Goal: Task Accomplishment & Management: Complete application form

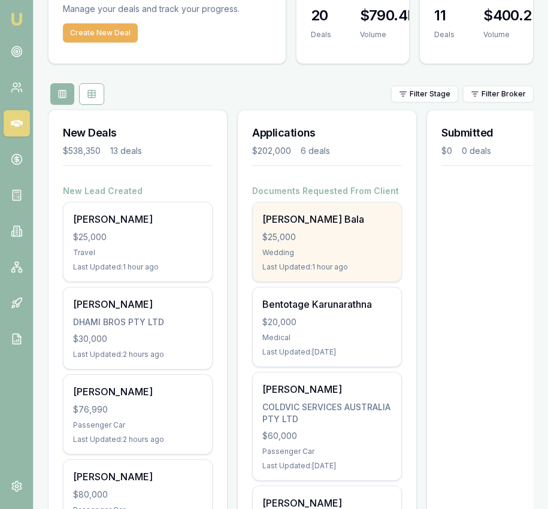
scroll to position [67, 0]
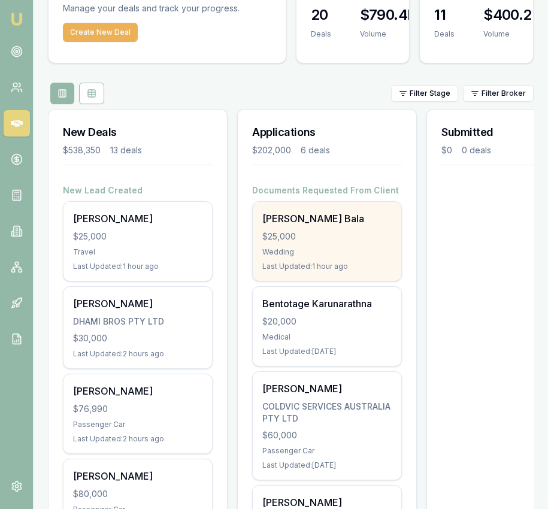
click at [318, 225] on div "Jasvir Kaur Bala" at bounding box center [327, 219] width 129 height 14
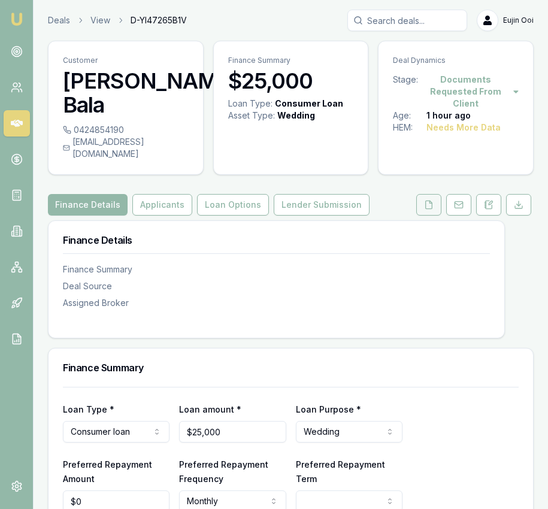
click at [428, 200] on icon at bounding box center [429, 205] width 10 height 10
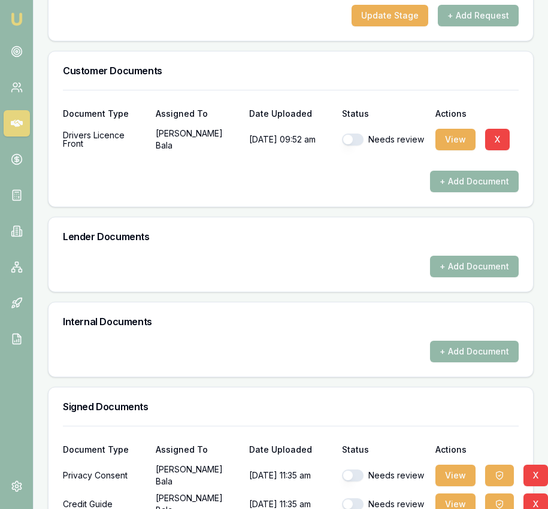
scroll to position [513, 0]
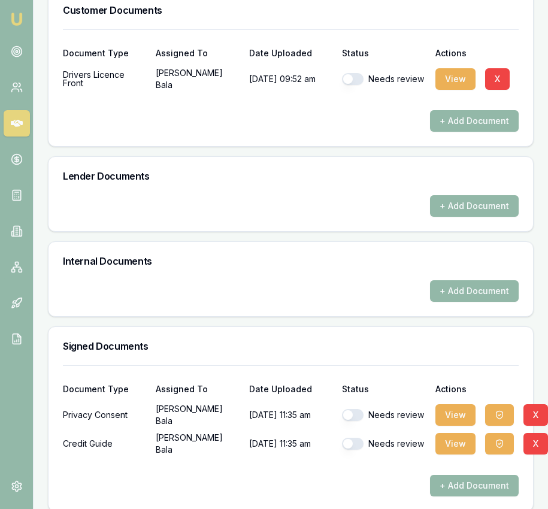
click at [354, 409] on button "button" at bounding box center [353, 415] width 22 height 12
checkbox input "true"
click at [351, 438] on button "button" at bounding box center [353, 444] width 22 height 12
checkbox input "true"
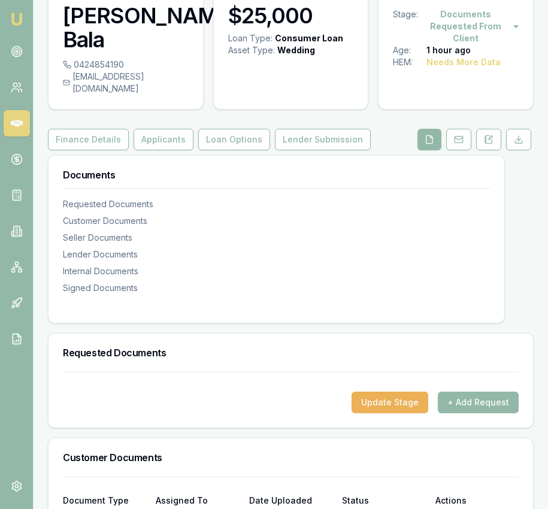
scroll to position [129, 0]
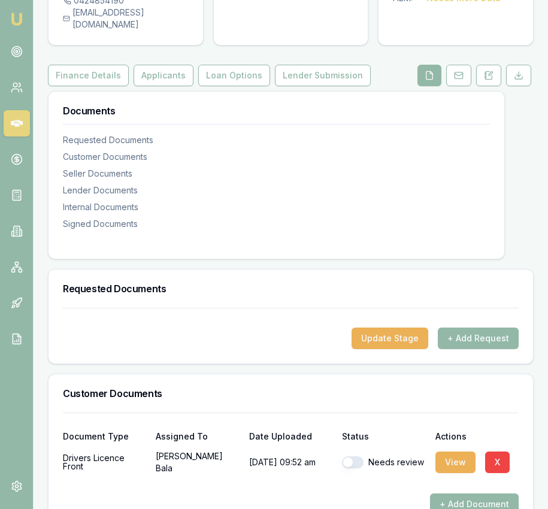
click at [351, 457] on button "button" at bounding box center [353, 463] width 22 height 12
checkbox input "true"
click at [167, 65] on button "Applicants" at bounding box center [164, 76] width 60 height 22
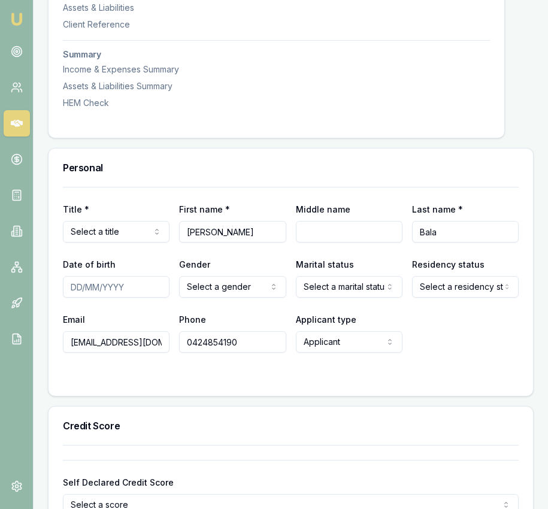
scroll to position [450, 0]
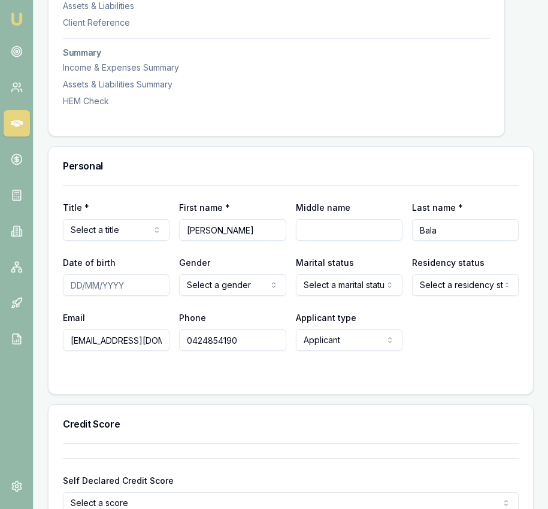
click at [123, 229] on div "Title * Select a title Mr Mrs Miss Ms Dr Prof First name * Jasvir Kaur Middle n…" at bounding box center [291, 268] width 456 height 166
select select "Mrs"
click at [240, 221] on input "Jasvir Kaur" at bounding box center [232, 230] width 107 height 22
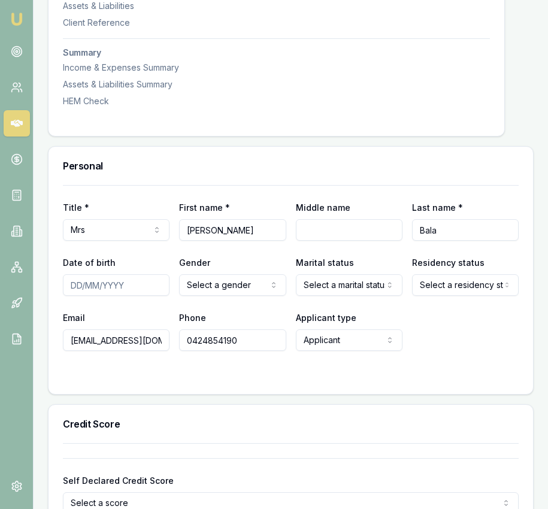
scroll to position [451, 0]
type input "[PERSON_NAME]"
type input "Kaur"
click at [72, 276] on input "Date of birth" at bounding box center [116, 285] width 107 height 22
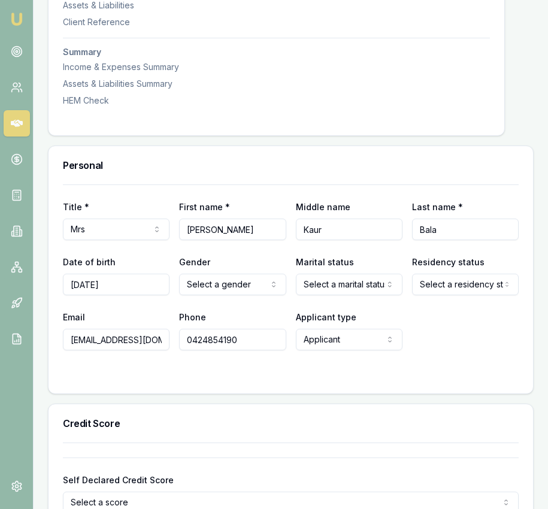
type input "[DATE]"
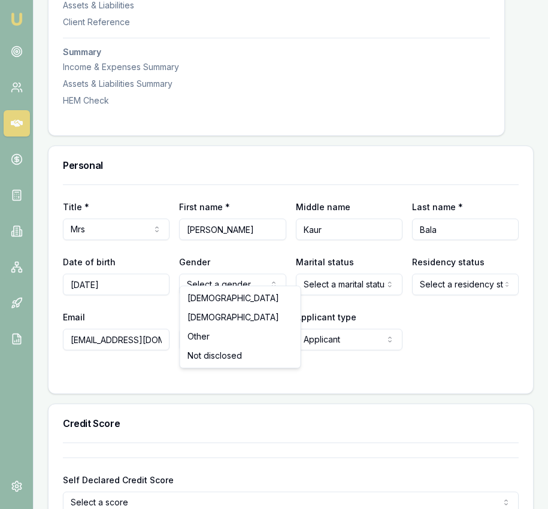
select select "FEMALE"
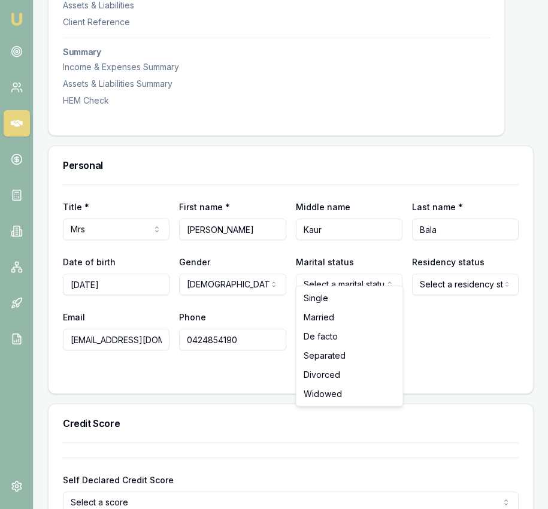
select select "MARRIED"
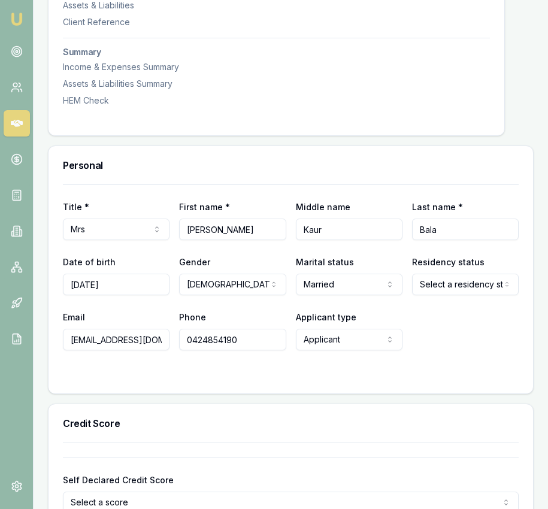
drag, startPoint x: 433, startPoint y: 285, endPoint x: 441, endPoint y: 263, distance: 23.5
click at [434, 283] on div "Title * Mrs Mr Mrs Miss Ms Dr Prof First name * Jasvir Middle name Kaur Last na…" at bounding box center [291, 268] width 456 height 166
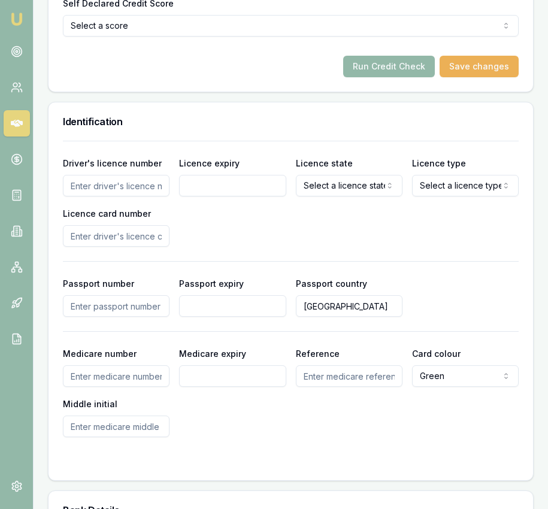
scroll to position [799, 0]
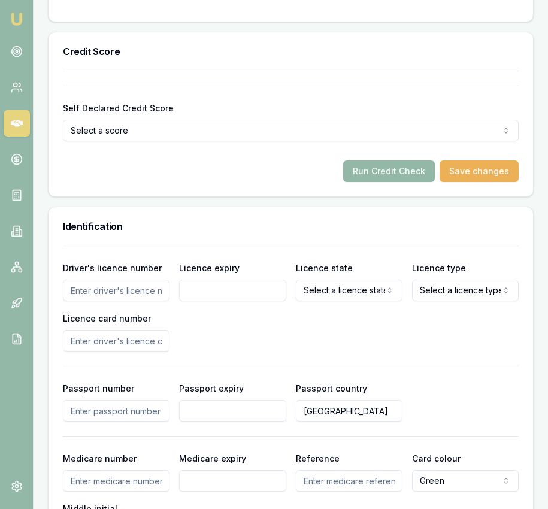
click at [150, 289] on input "Driver's licence number" at bounding box center [116, 291] width 107 height 22
type input "046780888"
click at [223, 283] on input "Licence expiry" at bounding box center [232, 291] width 107 height 22
type input "[DATE]"
click at [340, 291] on div "Driver's licence number 046780888 Licence expiry 25/06/2028 Licence state Selec…" at bounding box center [291, 306] width 456 height 91
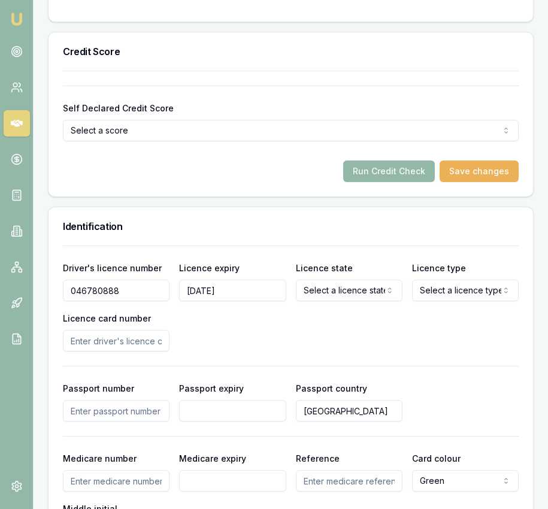
click at [340, 288] on div "Driver's licence number 046780888 Licence expiry 25/06/2028 Licence state Selec…" at bounding box center [291, 306] width 456 height 91
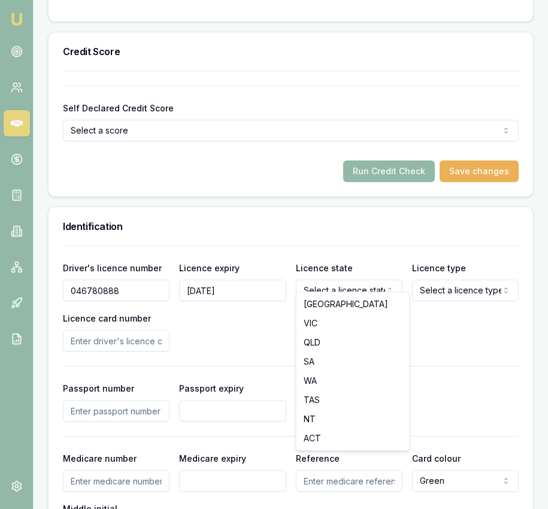
select select "VIC"
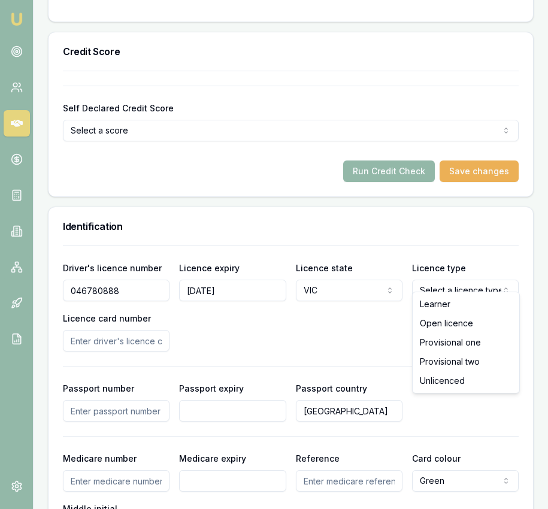
select select "OPEN_LICENCE"
click at [80, 330] on input "Licence card number" at bounding box center [116, 341] width 107 height 22
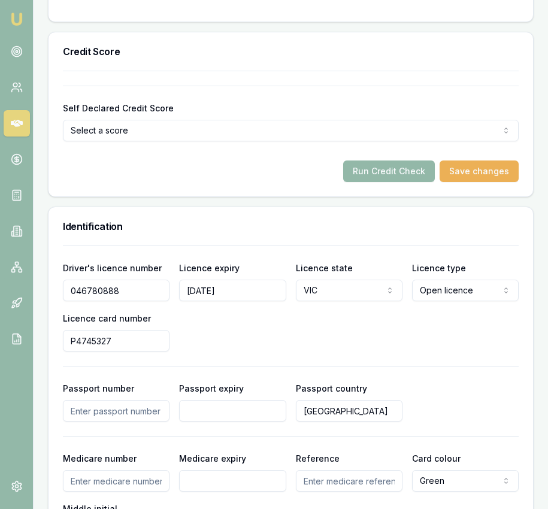
type input "P4745327"
click at [214, 327] on div "Driver's licence number 046780888 Licence expiry 25/06/2028 Licence state VIC N…" at bounding box center [291, 306] width 456 height 91
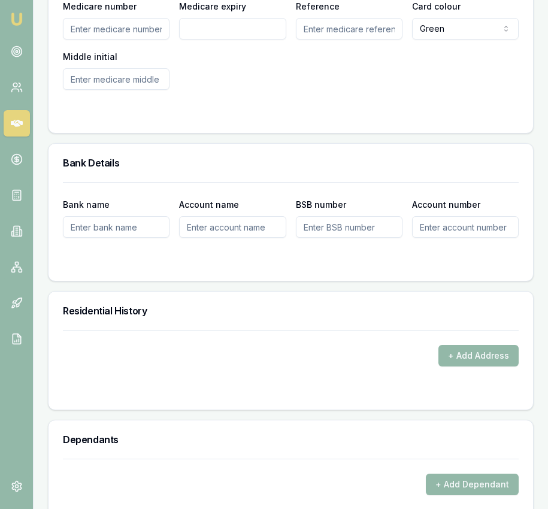
scroll to position [1256, 0]
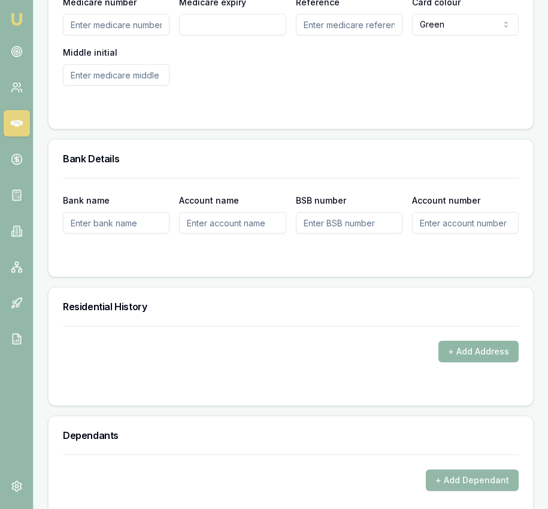
click at [451, 341] on button "+ Add Address" at bounding box center [479, 352] width 80 height 22
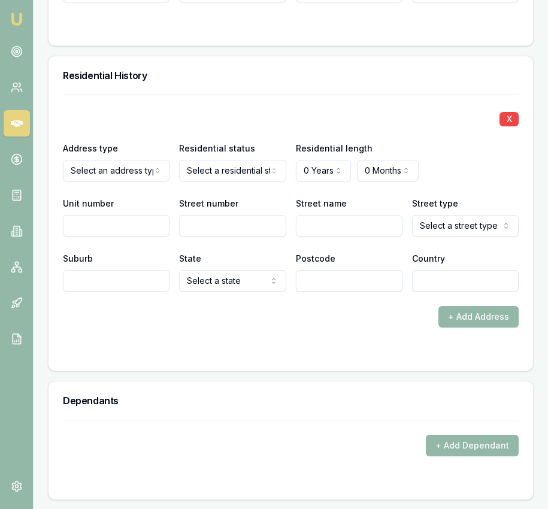
scroll to position [1480, 0]
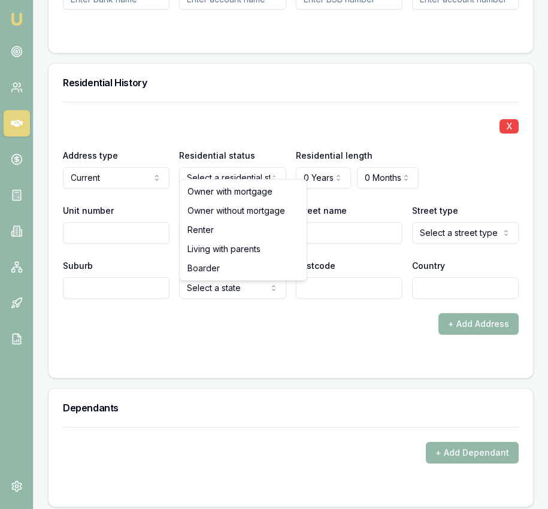
select select "RENTER"
drag, startPoint x: 237, startPoint y: 233, endPoint x: 245, endPoint y: 229, distance: 8.9
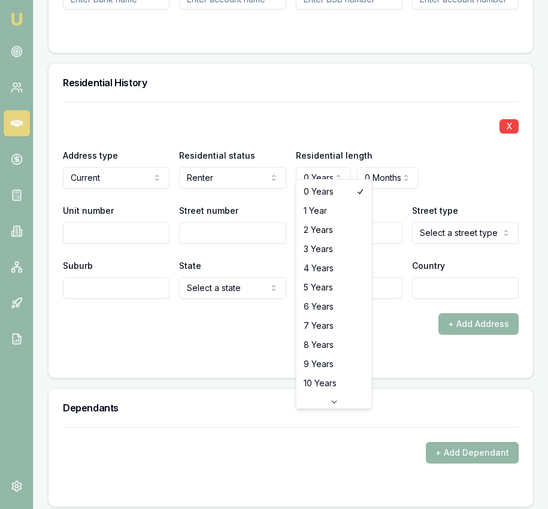
select select "4"
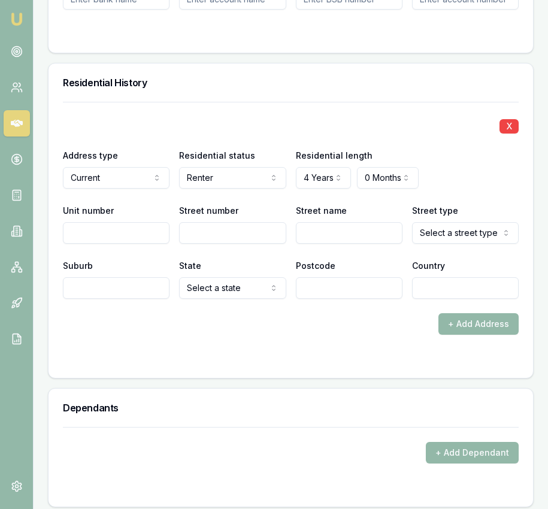
click at [235, 227] on input "Street number" at bounding box center [232, 233] width 107 height 22
type input "121"
click at [310, 222] on input "Street name" at bounding box center [349, 233] width 107 height 22
type input "Endeavour"
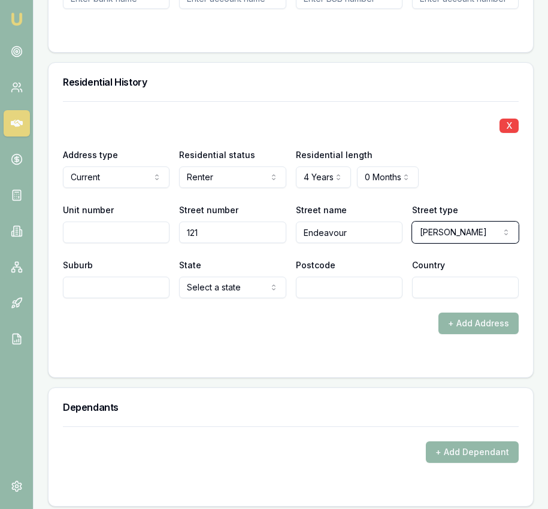
select select "Drive"
type input "[GEOGRAPHIC_DATA]"
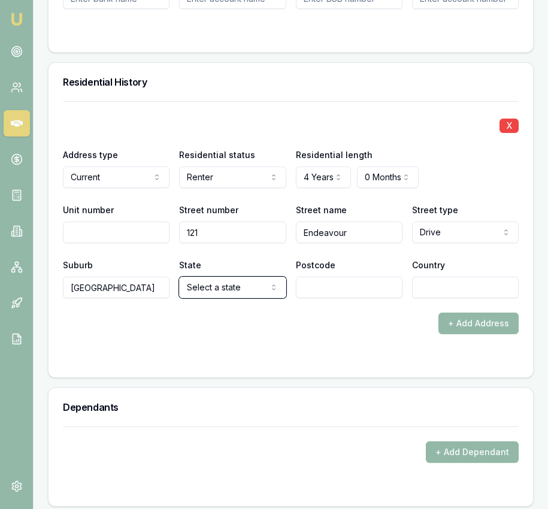
select select "VIC"
type input "3977"
click at [438, 277] on input "Country" at bounding box center [465, 288] width 107 height 22
type input "[GEOGRAPHIC_DATA]"
click at [324, 357] on div "X Address type Current Current Previous Residential status Renter Owner with mo…" at bounding box center [291, 239] width 485 height 276
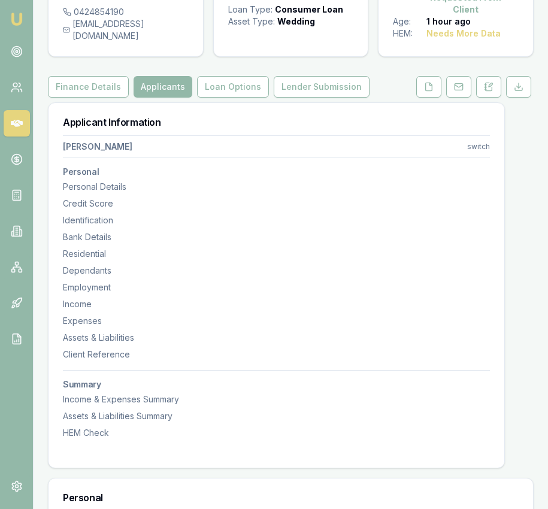
scroll to position [0, 0]
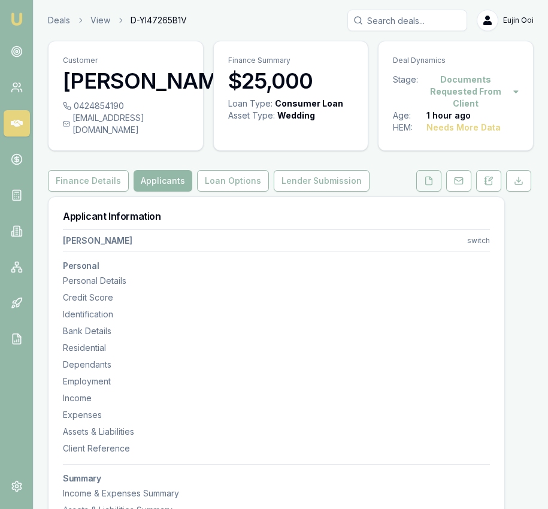
click at [425, 170] on button at bounding box center [429, 181] width 25 height 22
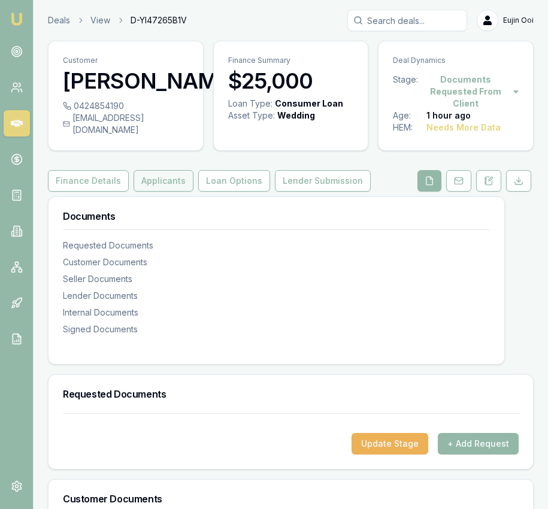
click at [150, 170] on button "Applicants" at bounding box center [164, 181] width 60 height 22
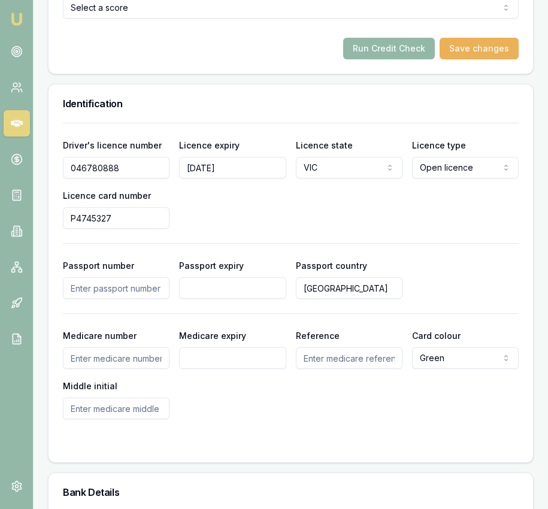
scroll to position [894, 0]
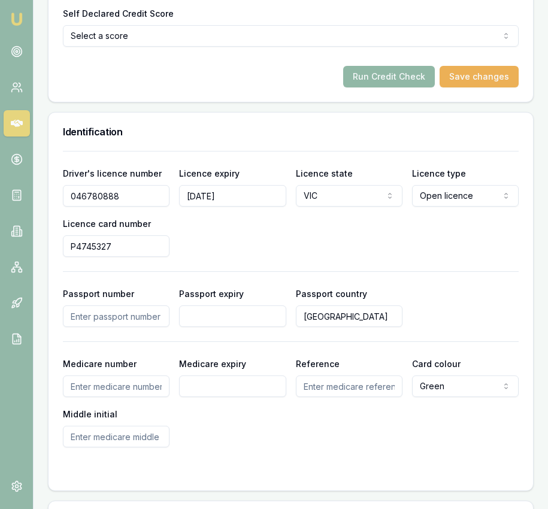
click at [388, 66] on button "Run Credit Check" at bounding box center [389, 77] width 92 height 22
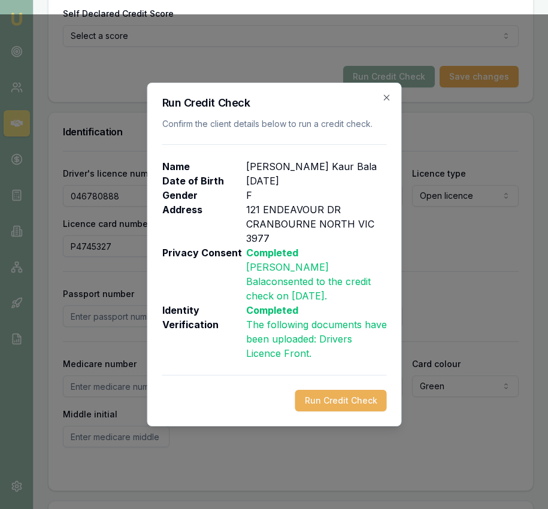
click at [322, 392] on button "Run Credit Check" at bounding box center [341, 401] width 92 height 22
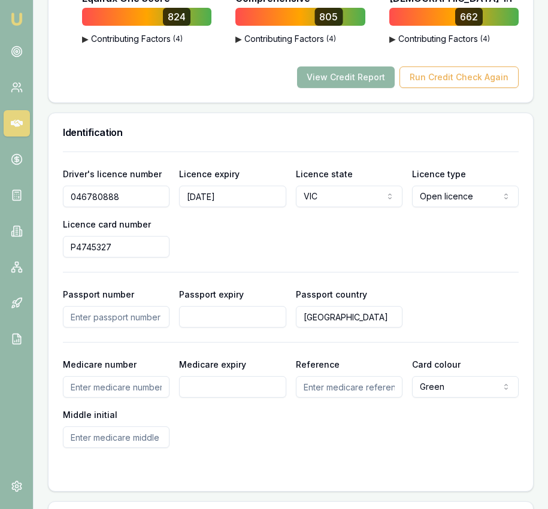
click at [343, 68] on button "View Credit Report" at bounding box center [346, 78] width 98 height 22
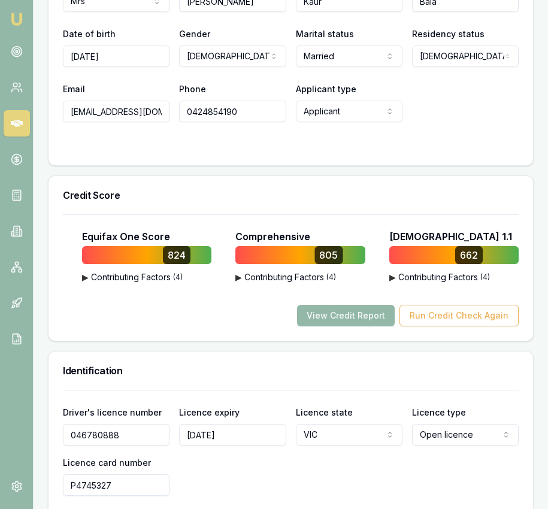
scroll to position [342, 0]
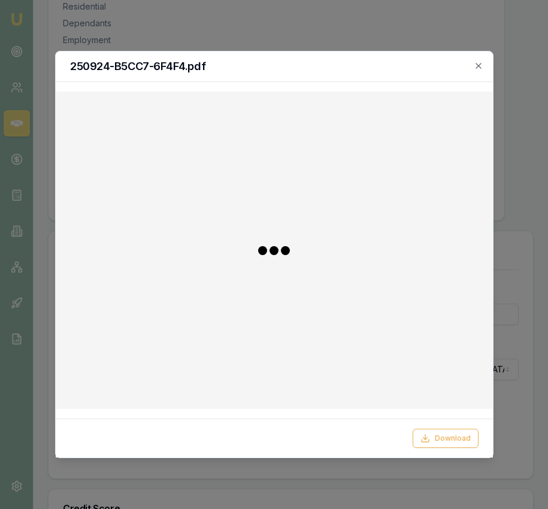
click at [441, 450] on div "Download" at bounding box center [275, 438] width 438 height 39
click at [439, 438] on button "Download" at bounding box center [446, 438] width 66 height 19
click at [481, 62] on icon "button" at bounding box center [479, 66] width 10 height 10
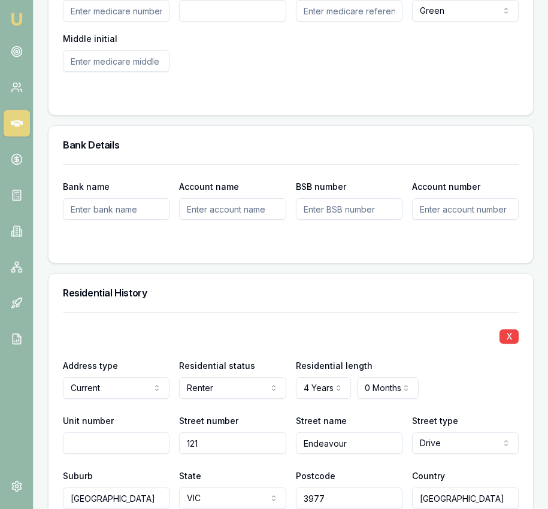
scroll to position [1271, 0]
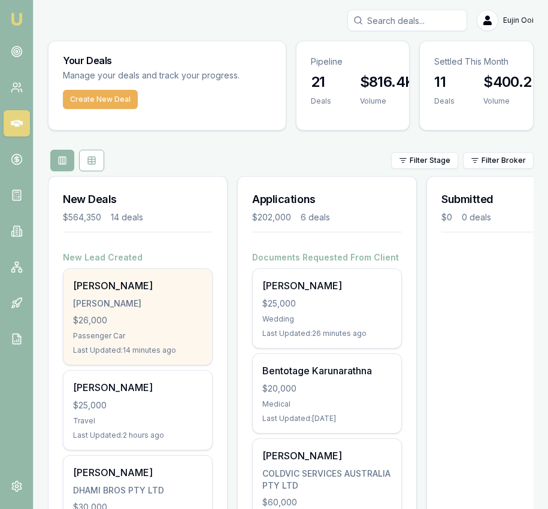
click at [150, 302] on div "TAYA, ASHOK" at bounding box center [137, 304] width 129 height 12
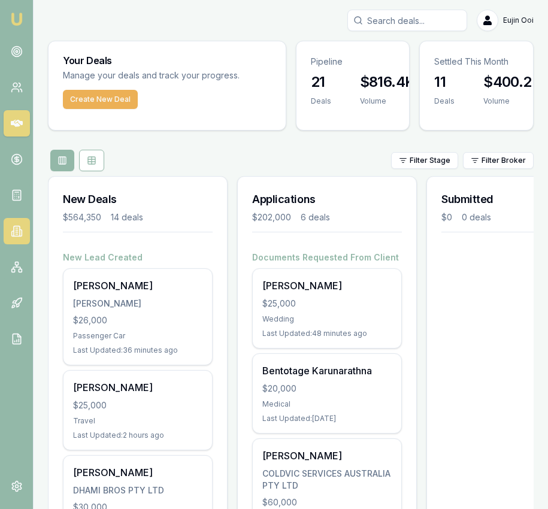
click at [16, 230] on icon at bounding box center [17, 231] width 12 height 12
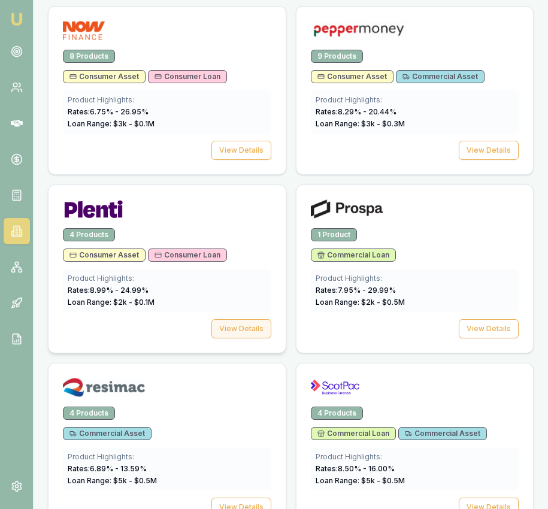
scroll to position [2939, 0]
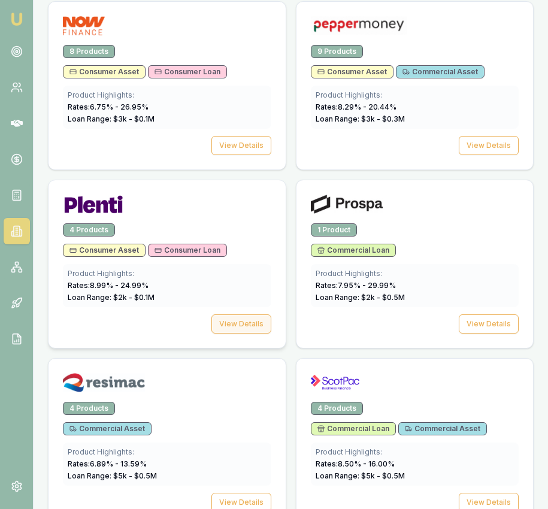
click at [237, 328] on button "View Details" at bounding box center [242, 324] width 60 height 19
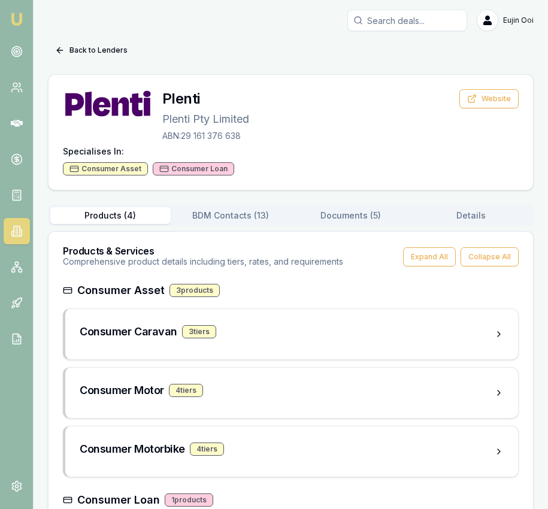
click at [251, 225] on div "Products ( 4 ) BDM Contacts ( 13 ) Documents ( 5 ) Details" at bounding box center [291, 216] width 486 height 22
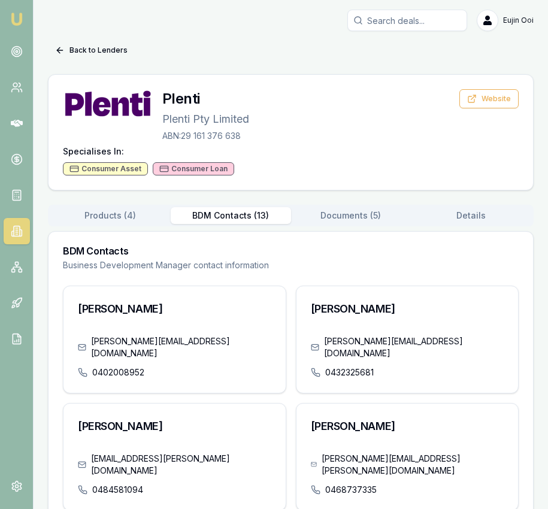
click at [247, 215] on button "BDM Contacts ( 13 )" at bounding box center [231, 215] width 120 height 17
click at [372, 219] on button "Documents ( 5 )" at bounding box center [351, 215] width 120 height 17
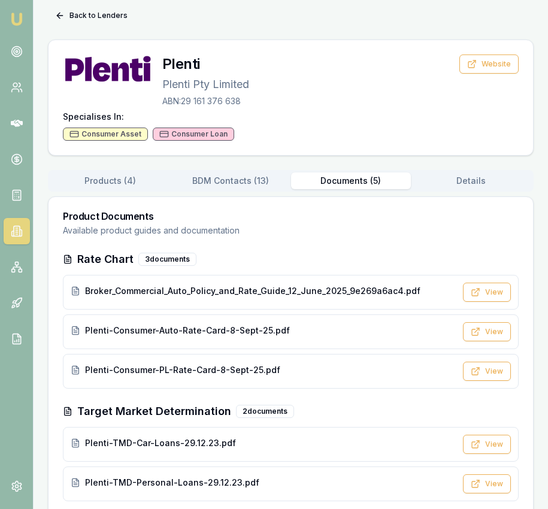
scroll to position [40, 0]
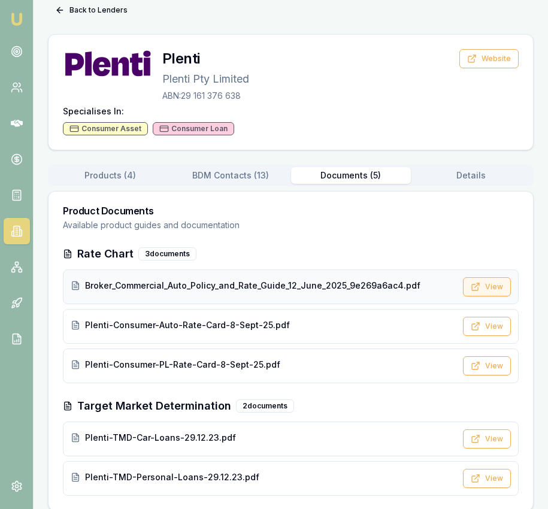
click at [487, 282] on button "View" at bounding box center [487, 287] width 48 height 19
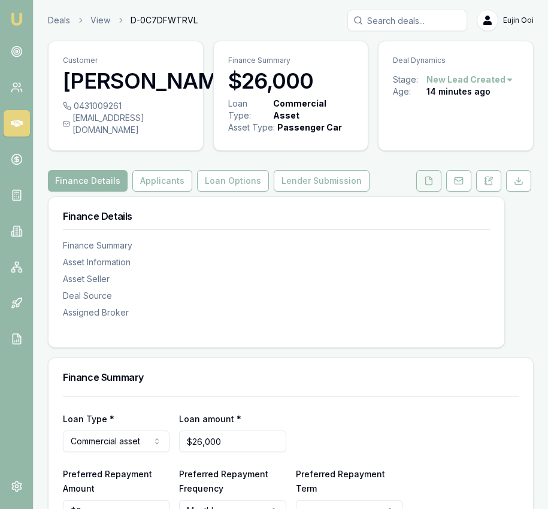
click at [423, 173] on button at bounding box center [429, 181] width 25 height 22
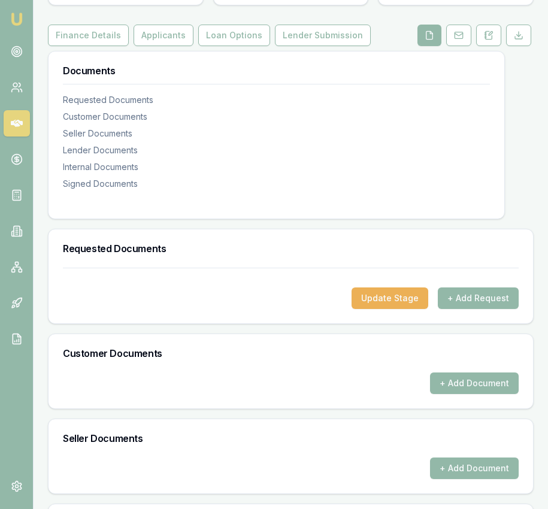
scroll to position [170, 0]
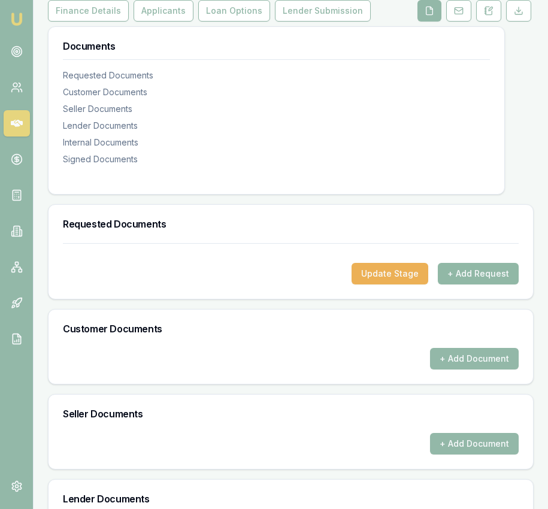
click at [472, 267] on button "+ Add Request" at bounding box center [478, 274] width 81 height 22
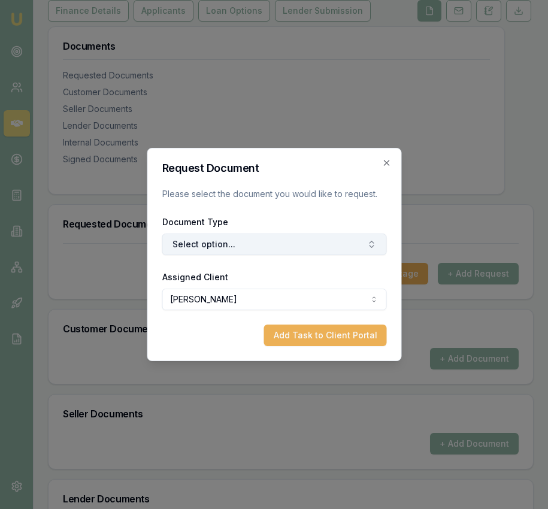
click at [242, 255] on button "Select option..." at bounding box center [274, 245] width 225 height 22
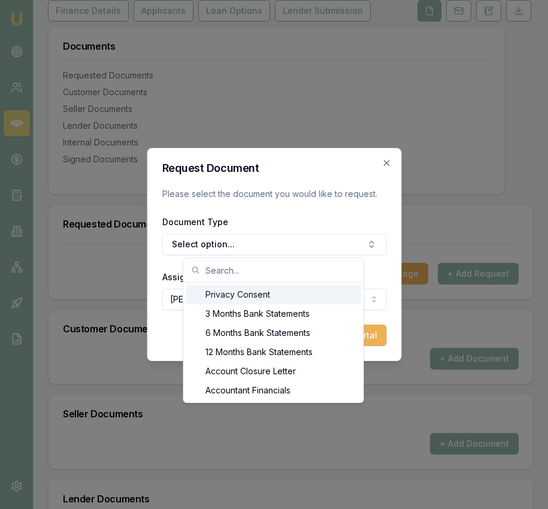
click at [237, 290] on div "Privacy Consent" at bounding box center [273, 294] width 175 height 19
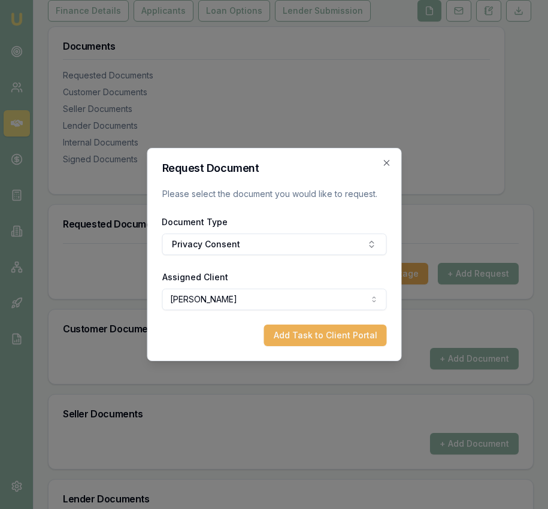
click at [315, 331] on button "Add Task to Client Portal" at bounding box center [325, 336] width 123 height 22
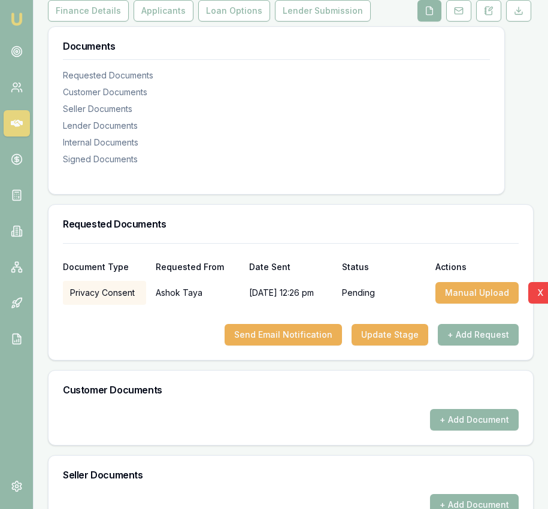
click at [315, 331] on button "Send Email Notification" at bounding box center [283, 335] width 117 height 22
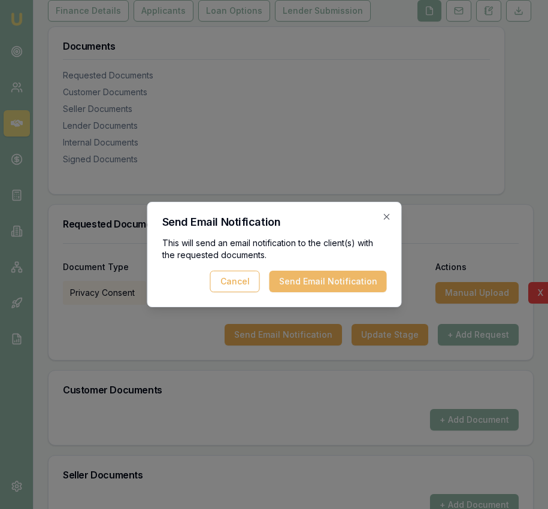
click at [344, 289] on button "Send Email Notification" at bounding box center [327, 282] width 117 height 22
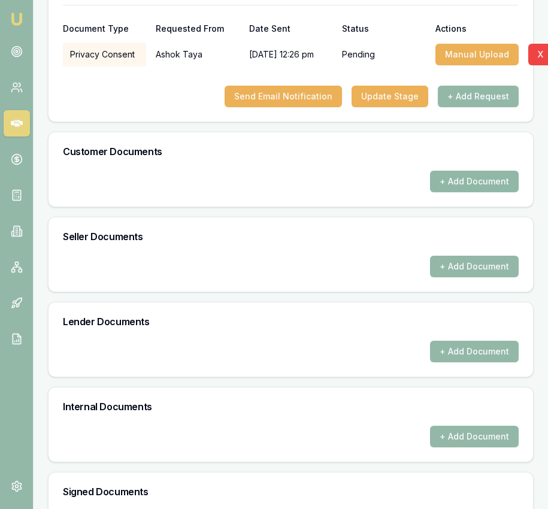
scroll to position [412, 0]
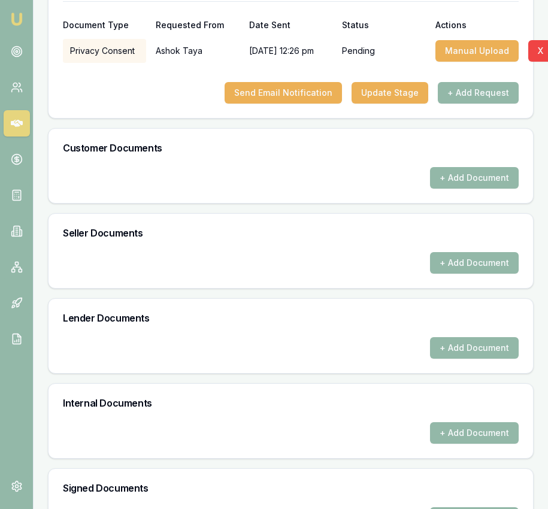
click at [478, 155] on div "Customer Documents" at bounding box center [291, 148] width 485 height 38
click at [474, 171] on button "+ Add Document" at bounding box center [474, 178] width 89 height 22
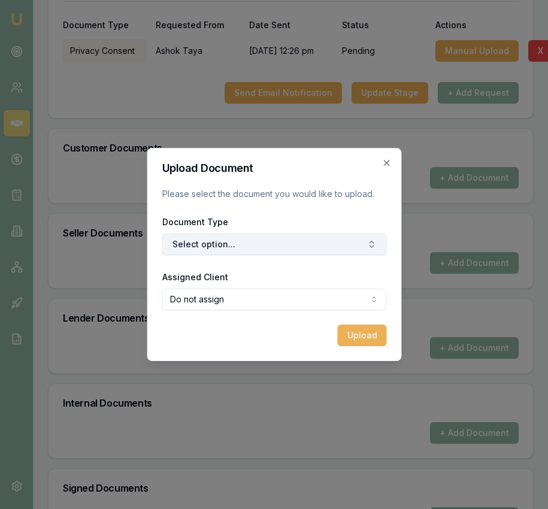
click at [351, 234] on button "Select option..." at bounding box center [274, 245] width 225 height 22
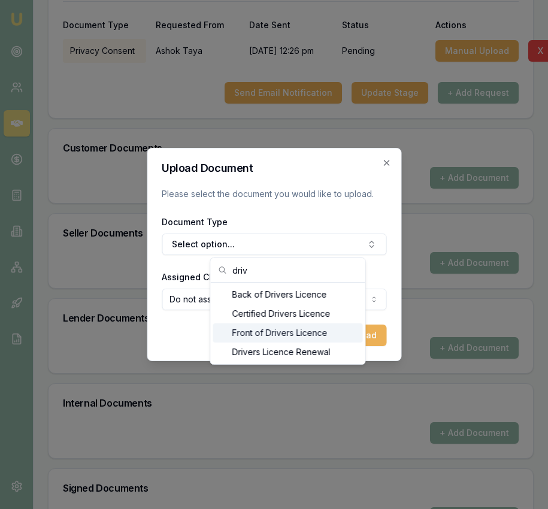
type input "driv"
click at [303, 334] on div "Front of Drivers Licence" at bounding box center [288, 333] width 150 height 19
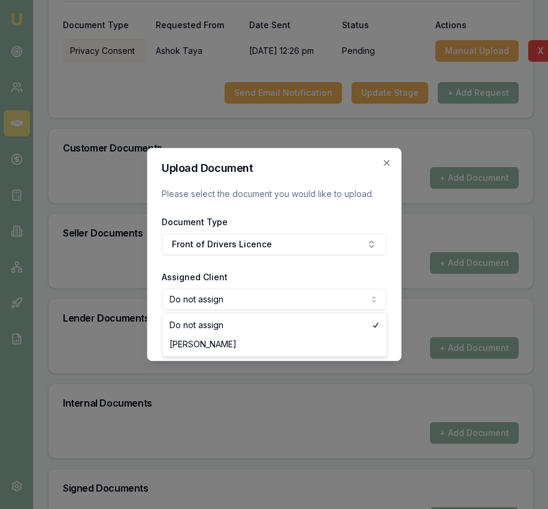
select select "U-MJ8PLD0C6F"
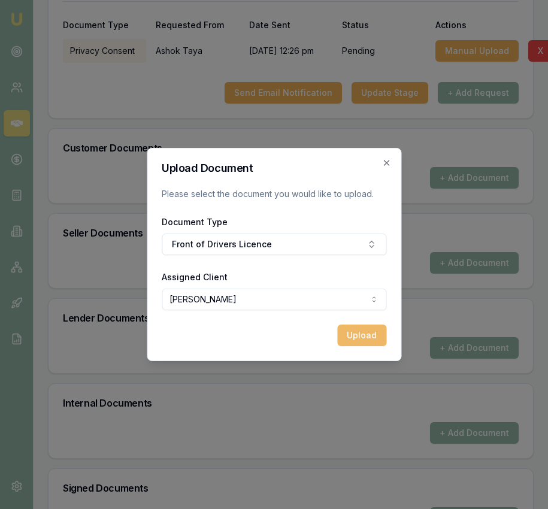
click at [340, 337] on button "Upload" at bounding box center [361, 336] width 49 height 22
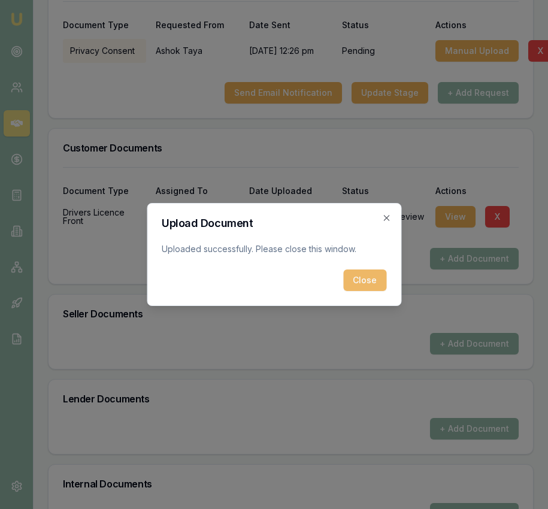
click at [363, 281] on button "Close" at bounding box center [364, 281] width 43 height 22
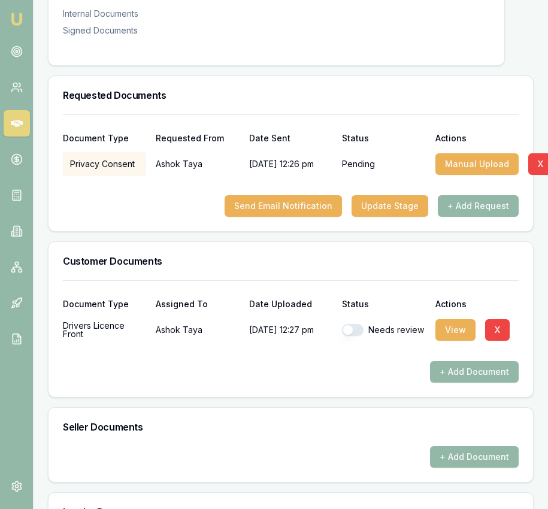
click at [351, 324] on button "button" at bounding box center [353, 330] width 22 height 12
checkbox input "true"
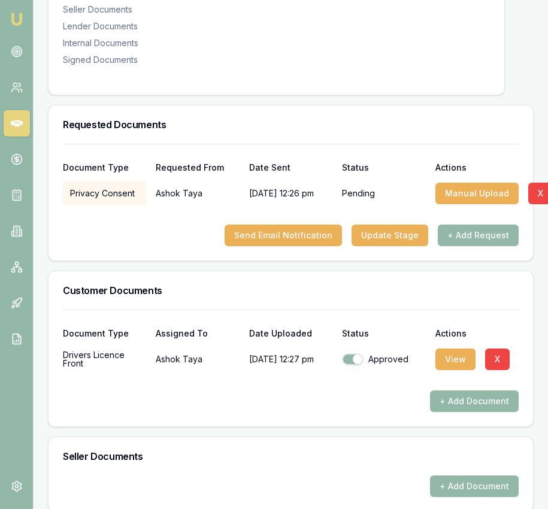
scroll to position [0, 0]
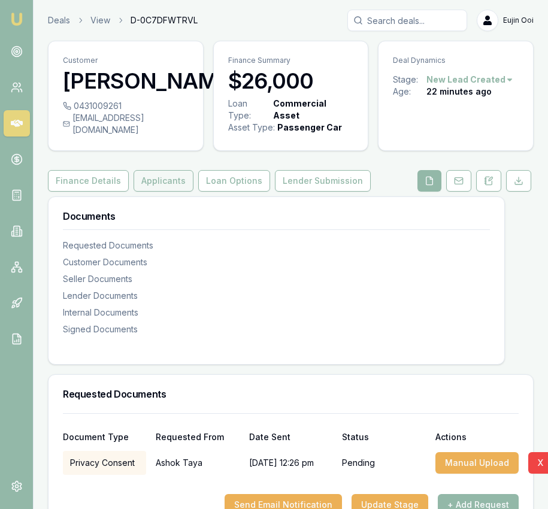
click at [171, 174] on button "Applicants" at bounding box center [164, 181] width 60 height 22
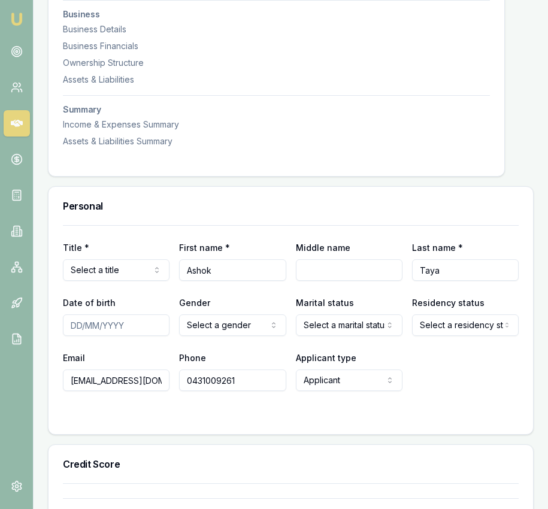
scroll to position [506, 0]
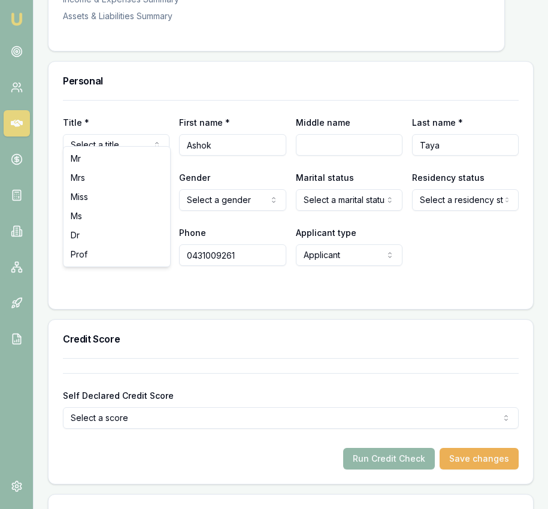
click at [71, 189] on input "Date of birth" at bounding box center [116, 200] width 107 height 22
type input "10/09/1997"
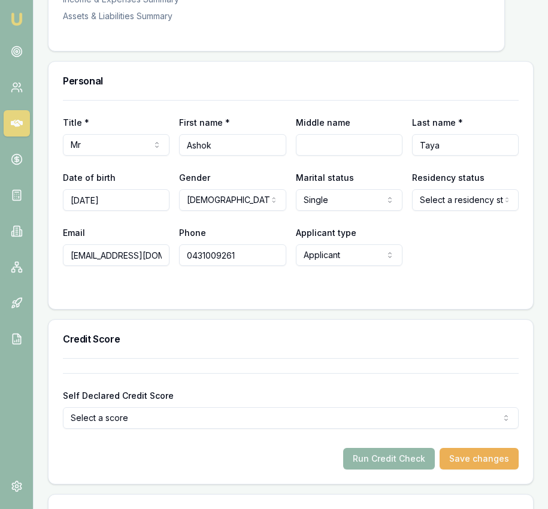
click at [222, 285] on div at bounding box center [291, 290] width 456 height 10
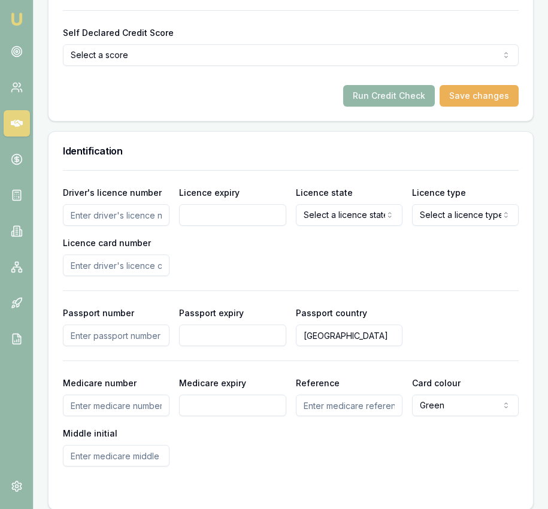
scroll to position [873, 0]
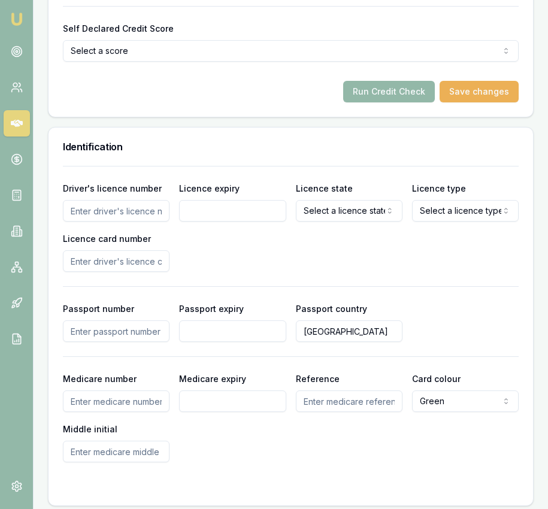
click at [137, 203] on input "Driver's licence number" at bounding box center [116, 211] width 107 height 22
type input "7856278"
click at [243, 200] on input "Licence expiry" at bounding box center [232, 211] width 107 height 22
type input "10/03/2026"
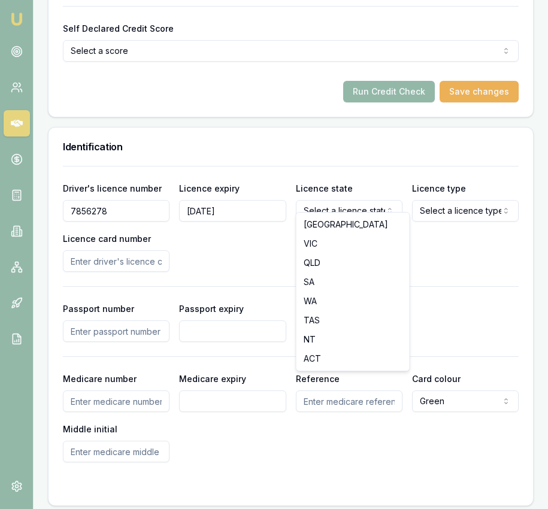
select select "WA"
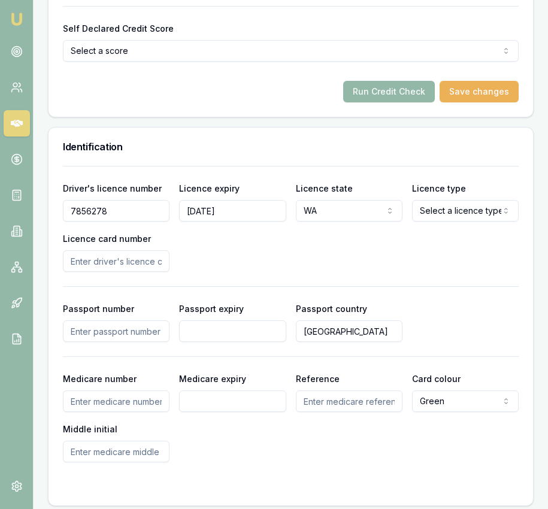
select select "OPEN_LICENCE"
click at [124, 251] on input "Licence card number" at bounding box center [116, 262] width 107 height 22
type input "H044731487"
click at [284, 246] on div "Driver's licence number 7856278 Licence expiry 10/03/2026 Licence state WA NSW …" at bounding box center [291, 226] width 456 height 91
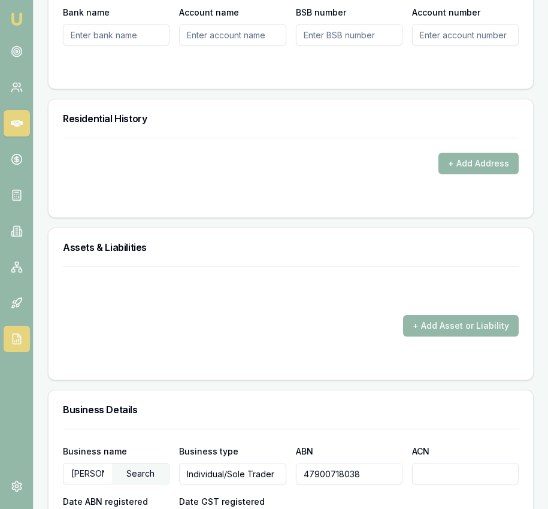
scroll to position [1433, 0]
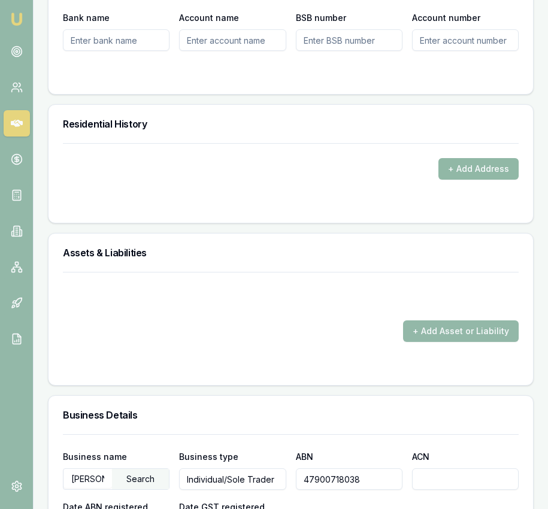
click at [477, 158] on button "+ Add Address" at bounding box center [479, 169] width 80 height 22
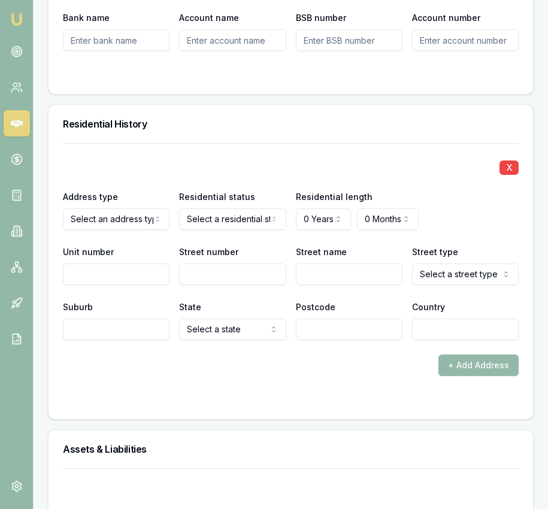
drag, startPoint x: 221, startPoint y: 227, endPoint x: 224, endPoint y: 214, distance: 12.9
click at [223, 219] on div "X Address type Current Current Previous Residential status Select a residential…" at bounding box center [291, 241] width 456 height 197
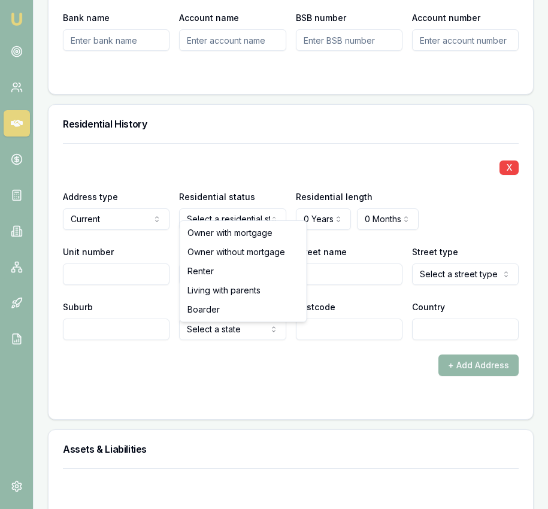
select select "RENTER"
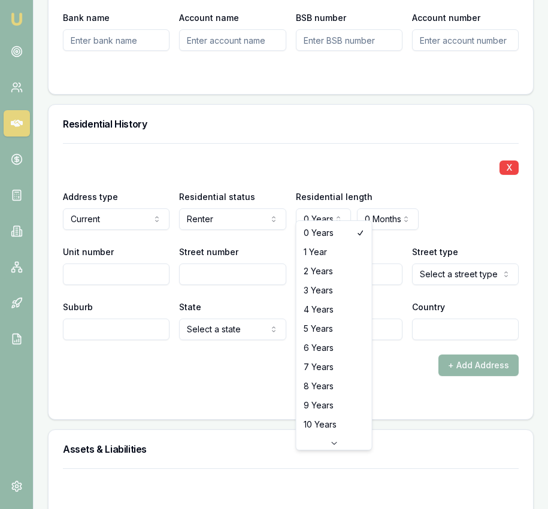
select select "4"
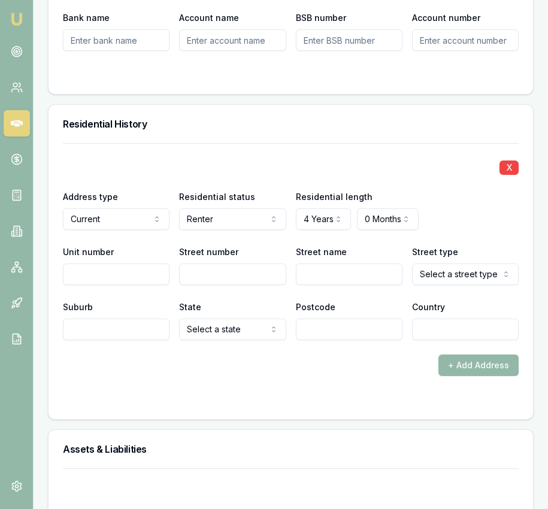
click at [217, 264] on input "Street number" at bounding box center [232, 275] width 107 height 22
type input "6"
click at [316, 266] on input "Street name" at bounding box center [349, 275] width 107 height 22
type input "Grampian"
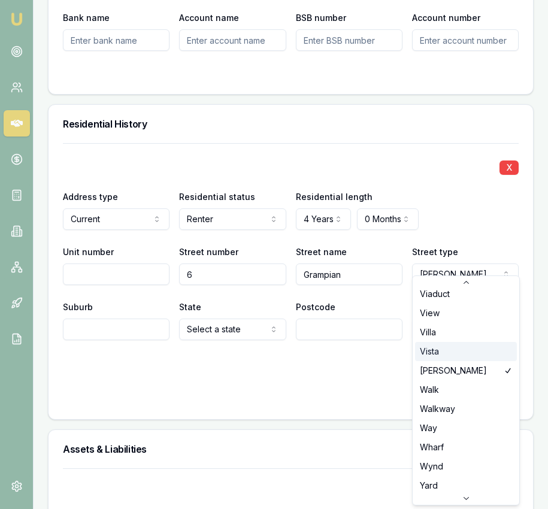
scroll to position [3655, 0]
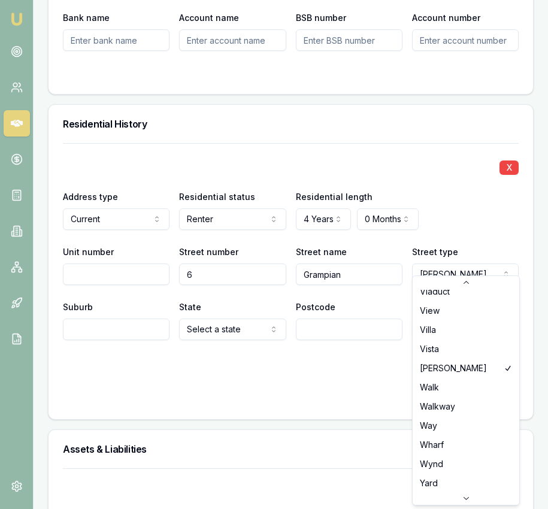
select select "Way"
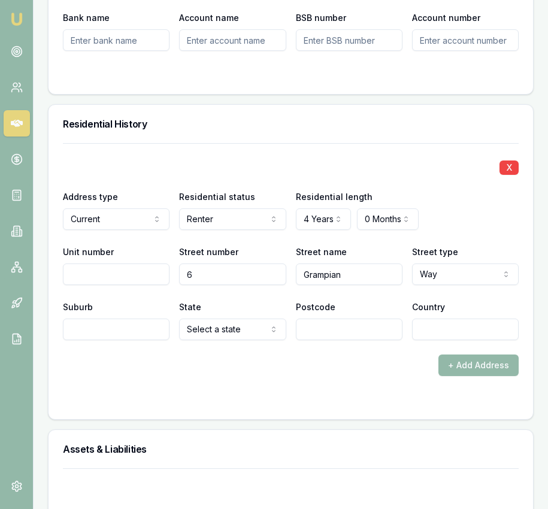
click at [82, 320] on input "Suburb" at bounding box center [116, 330] width 107 height 22
type input "Caversham"
select select "WA"
type input "6055"
click at [498, 325] on input "Country" at bounding box center [465, 330] width 107 height 22
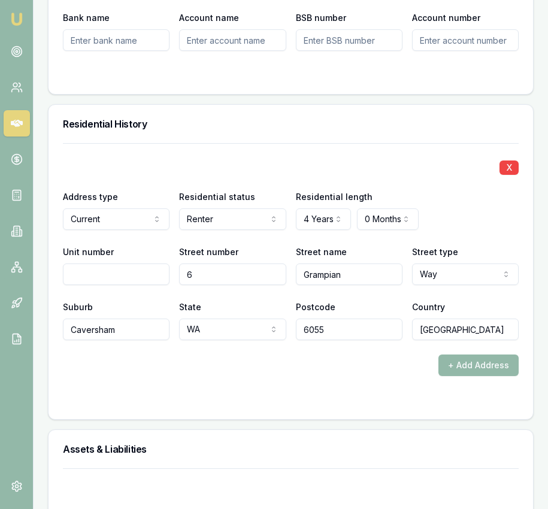
type input "[GEOGRAPHIC_DATA]"
click at [366, 360] on div "+ Add Address" at bounding box center [291, 366] width 456 height 22
click at [365, 360] on div "+ Add Address" at bounding box center [291, 366] width 456 height 22
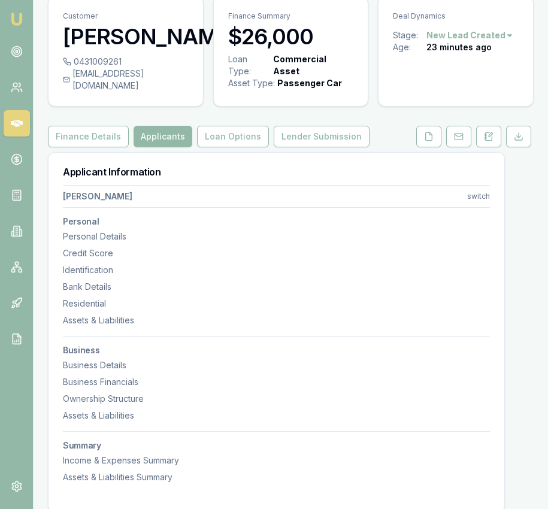
scroll to position [0, 0]
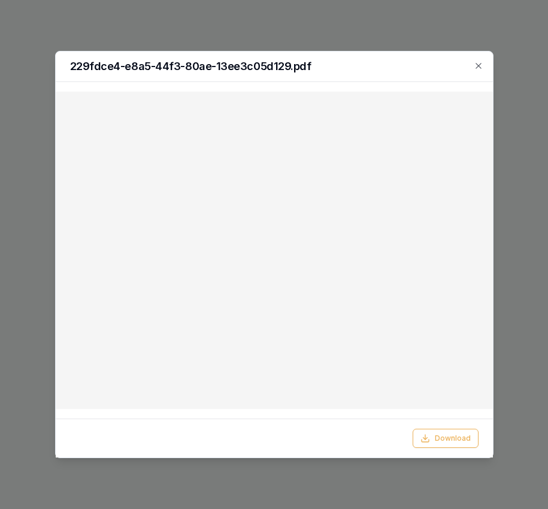
click at [484, 66] on div "229fdce4-e8a5-44f3-80ae-13ee3c05d129.pdf" at bounding box center [275, 67] width 438 height 31
click at [480, 67] on icon "button" at bounding box center [478, 65] width 5 height 5
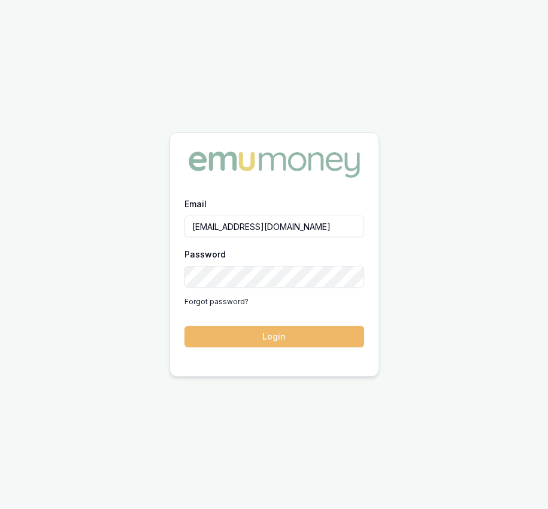
click at [304, 331] on button "Login" at bounding box center [275, 337] width 180 height 22
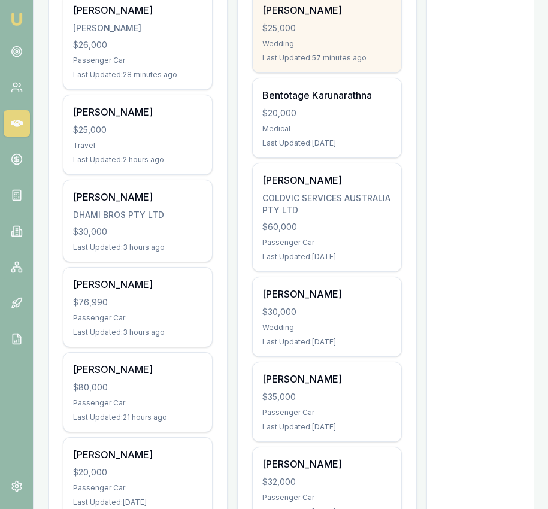
scroll to position [321, 0]
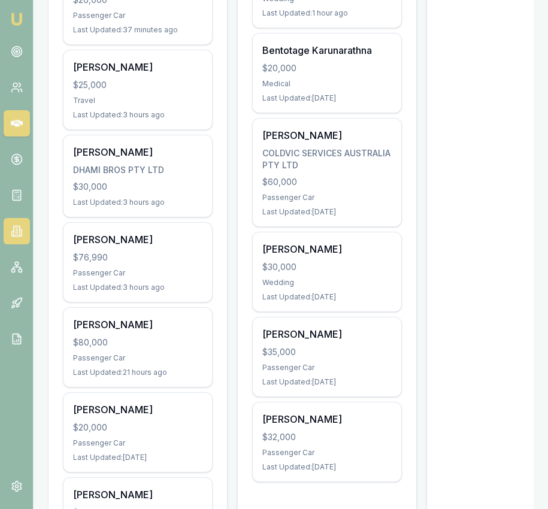
click at [17, 225] on link at bounding box center [17, 231] width 26 height 26
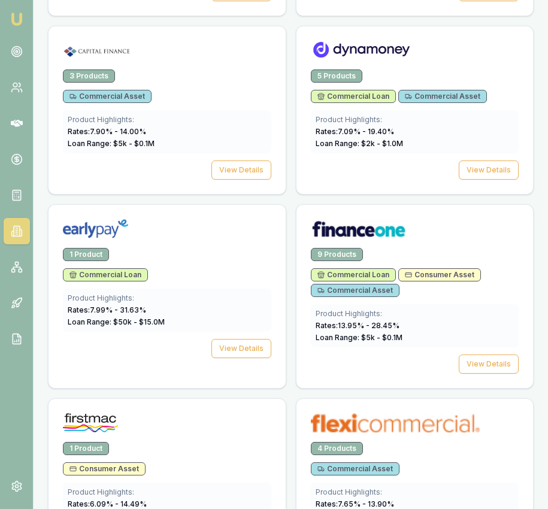
scroll to position [1474, 0]
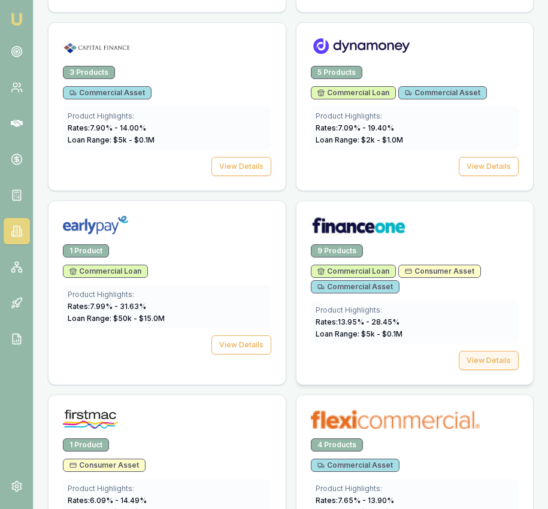
click at [489, 360] on button "View Details" at bounding box center [489, 360] width 60 height 19
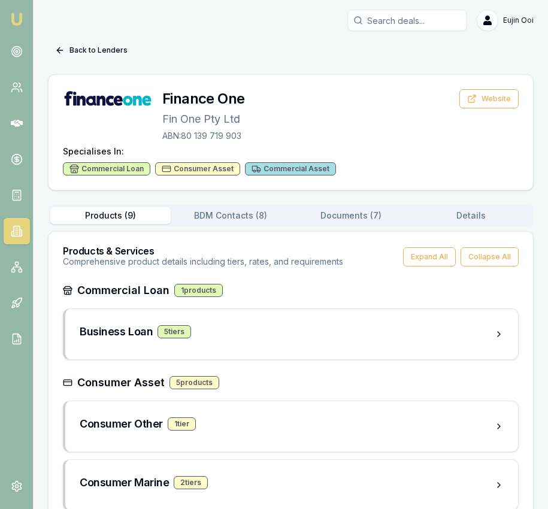
scroll to position [1, 0]
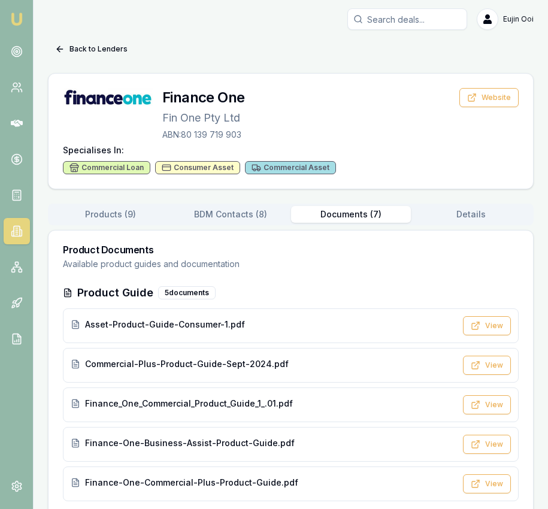
click at [372, 216] on button "Documents ( 7 )" at bounding box center [351, 214] width 120 height 17
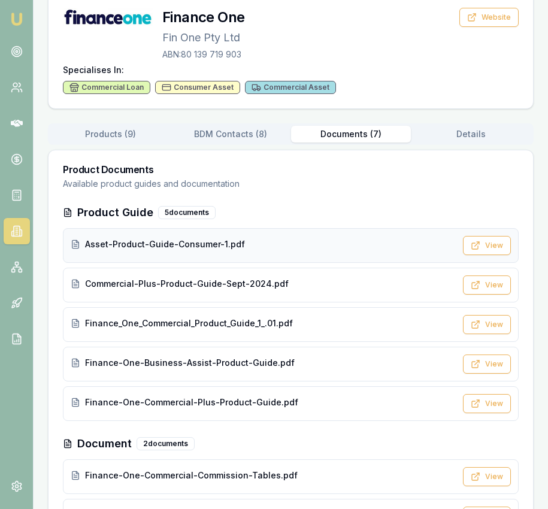
scroll to position [87, 0]
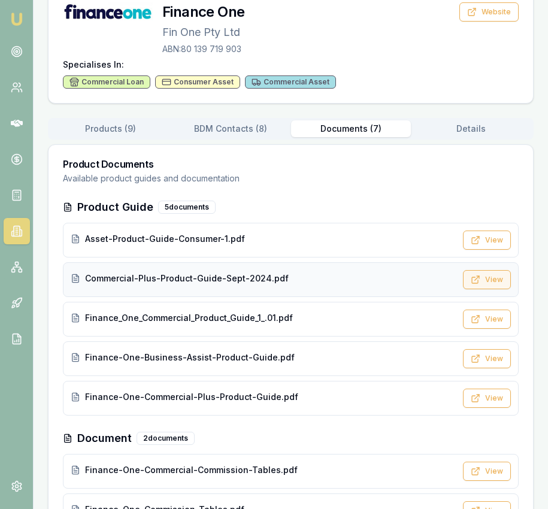
click at [472, 272] on button "View" at bounding box center [487, 279] width 48 height 19
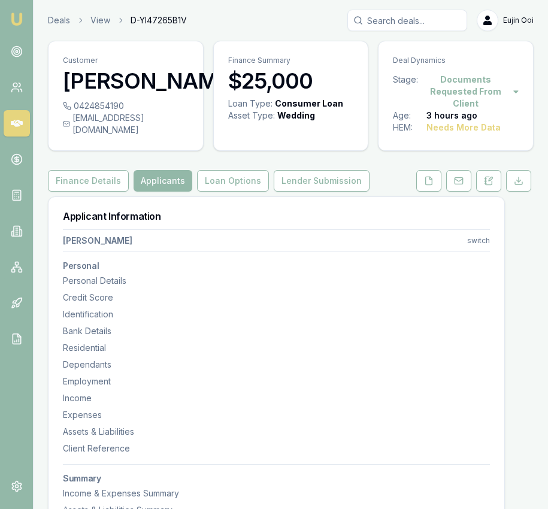
scroll to position [24, 0]
